Goal: Complete application form

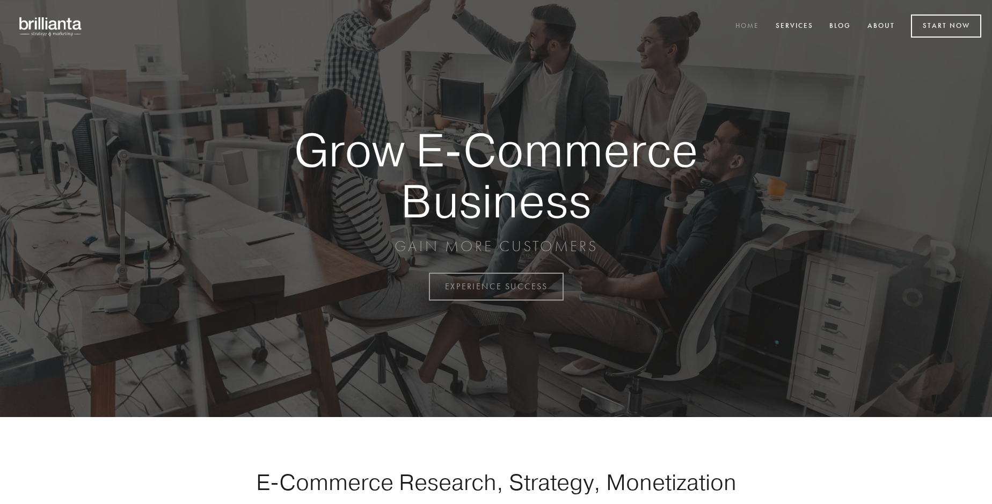
scroll to position [2814, 0]
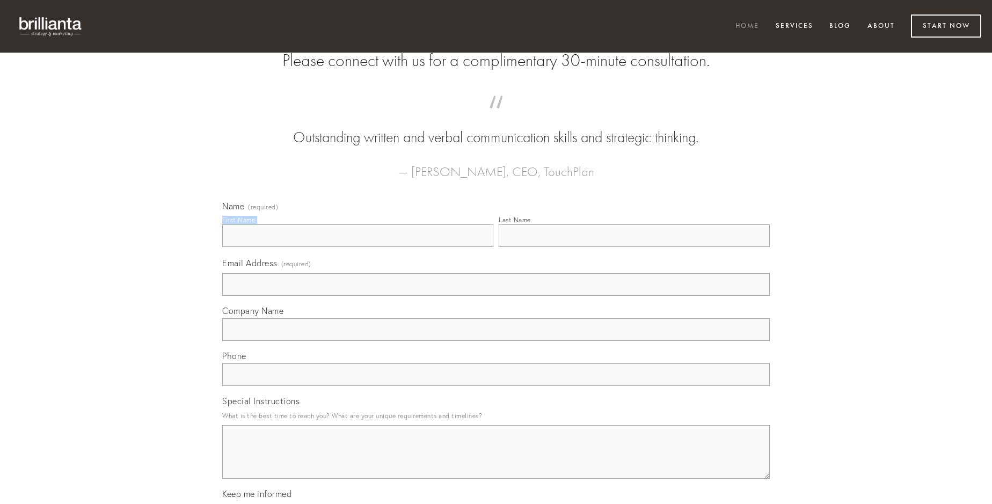
type input "[PERSON_NAME]"
click at [634, 247] on input "Last Name" at bounding box center [634, 235] width 271 height 23
type input "[PERSON_NAME]"
click at [496, 296] on input "Email Address (required)" at bounding box center [496, 284] width 548 height 23
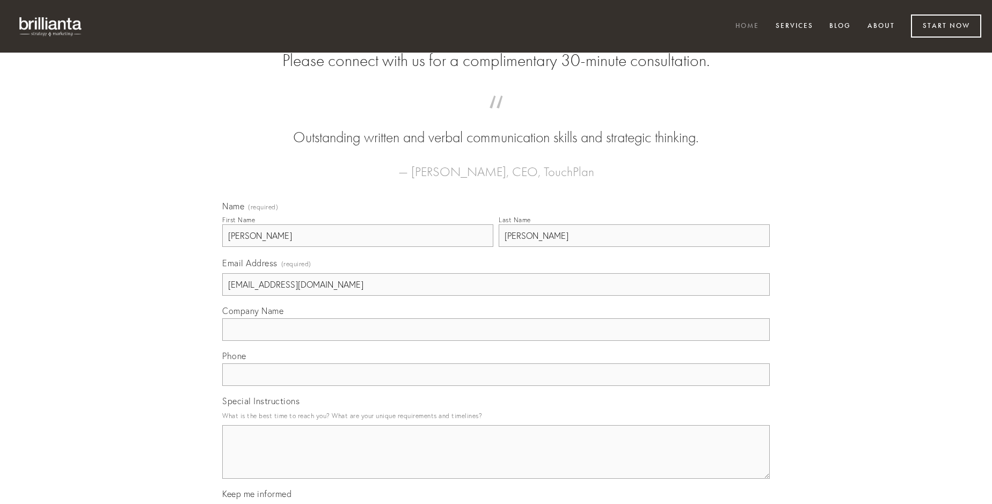
type input "[EMAIL_ADDRESS][DOMAIN_NAME]"
click at [496, 341] on input "Company Name" at bounding box center [496, 329] width 548 height 23
type input "doloribus"
click at [496, 386] on input "text" at bounding box center [496, 374] width 548 height 23
click at [496, 462] on textarea "Special Instructions" at bounding box center [496, 452] width 548 height 54
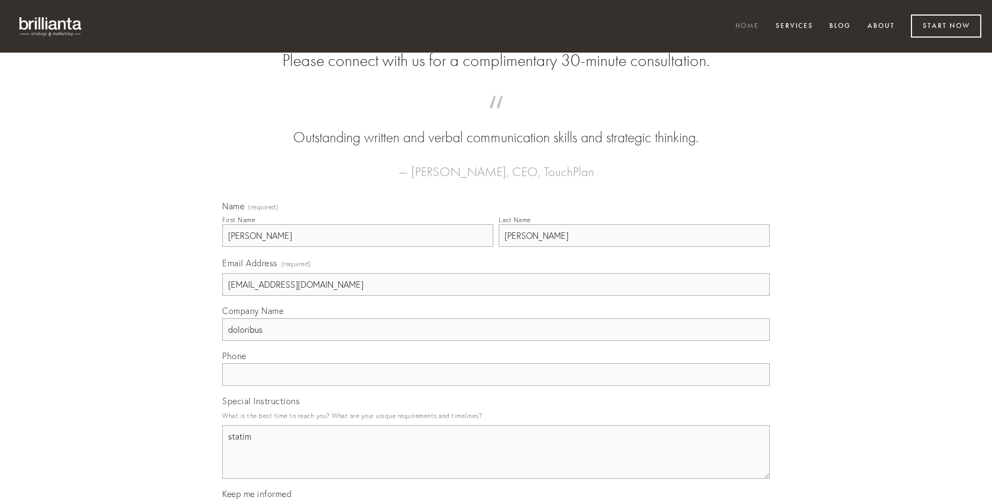
type textarea "statim"
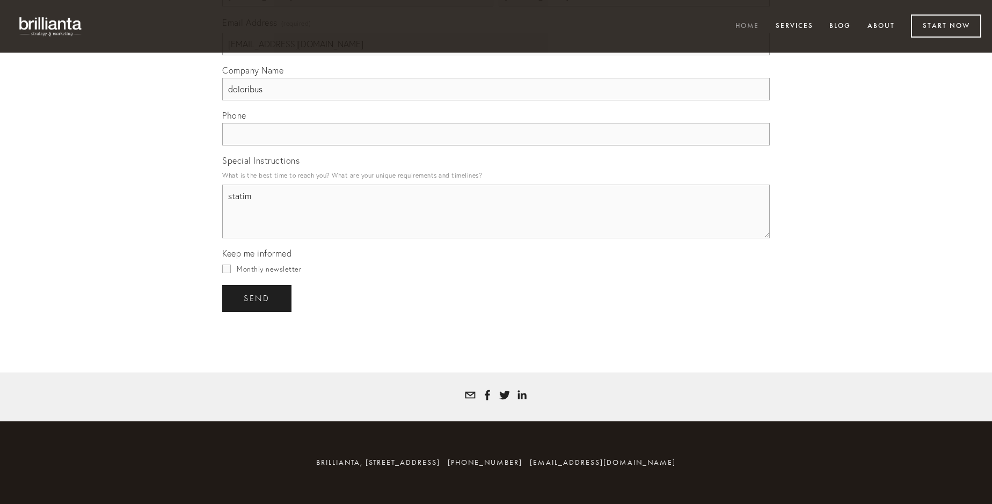
click at [258, 298] on span "send" at bounding box center [257, 299] width 26 height 10
